Goal: Task Accomplishment & Management: Complete application form

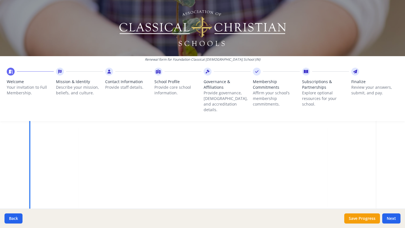
scroll to position [196, 0]
click at [350, 195] on button "Next" at bounding box center [391, 219] width 18 height 10
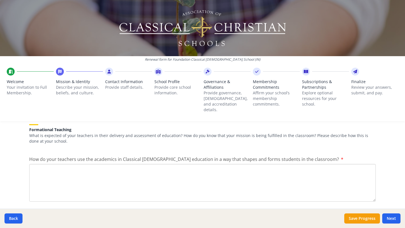
scroll to position [720, 0]
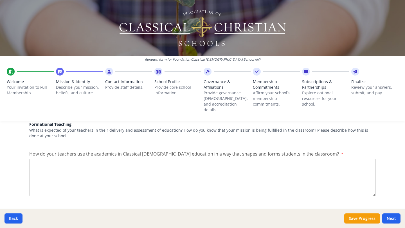
click at [107, 74] on div at bounding box center [109, 72] width 8 height 8
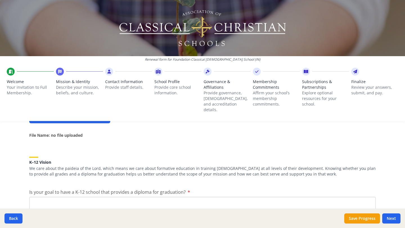
scroll to position [244, 0]
click at [167, 87] on p "Provide core school information." at bounding box center [177, 90] width 47 height 11
click at [159, 74] on div at bounding box center [158, 72] width 8 height 8
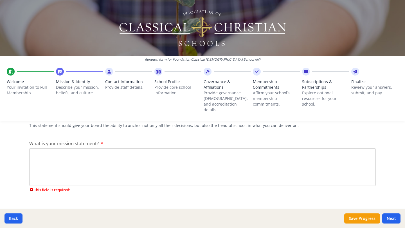
scroll to position [110, 0]
click at [318, 87] on span "Subscriptions & Partnerships" at bounding box center [325, 84] width 47 height 11
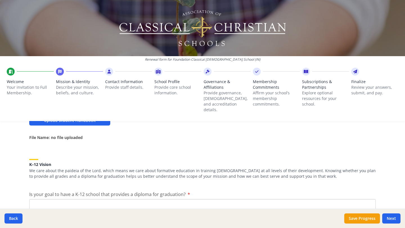
scroll to position [244, 0]
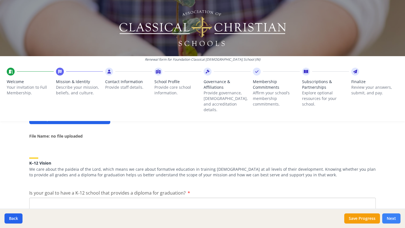
click at [350, 195] on button "Next" at bounding box center [391, 219] width 18 height 10
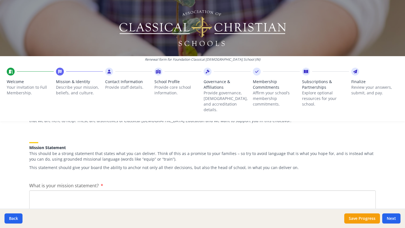
scroll to position [0, 0]
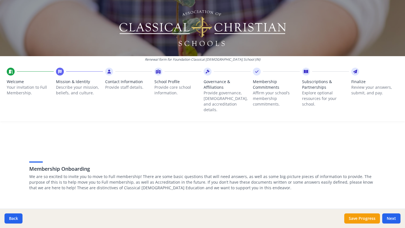
click at [246, 28] on img at bounding box center [202, 27] width 168 height 39
